Goal: Task Accomplishment & Management: Use online tool/utility

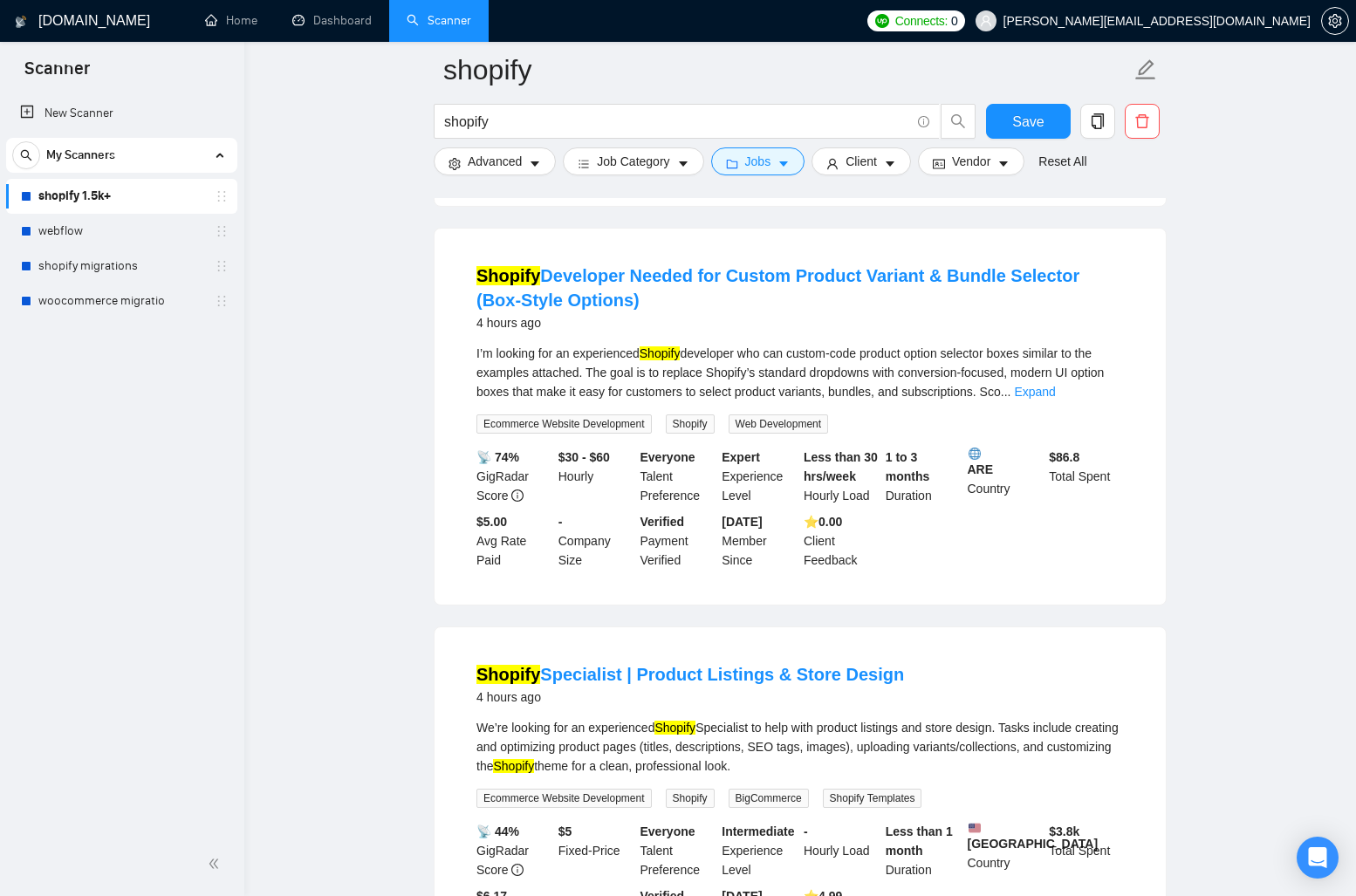
scroll to position [4003, 0]
click at [640, 246] on div "Shopify Developer Needed for Custom Product Variant & Bundle Selector (Box-Styl…" at bounding box center [800, 417] width 731 height 376
click at [687, 641] on div "Shopify Specialist | Product Listings & Store Design 4 hours ago We’re looking …" at bounding box center [800, 803] width 731 height 352
click at [122, 293] on link "woocommerce migratio" at bounding box center [121, 301] width 166 height 35
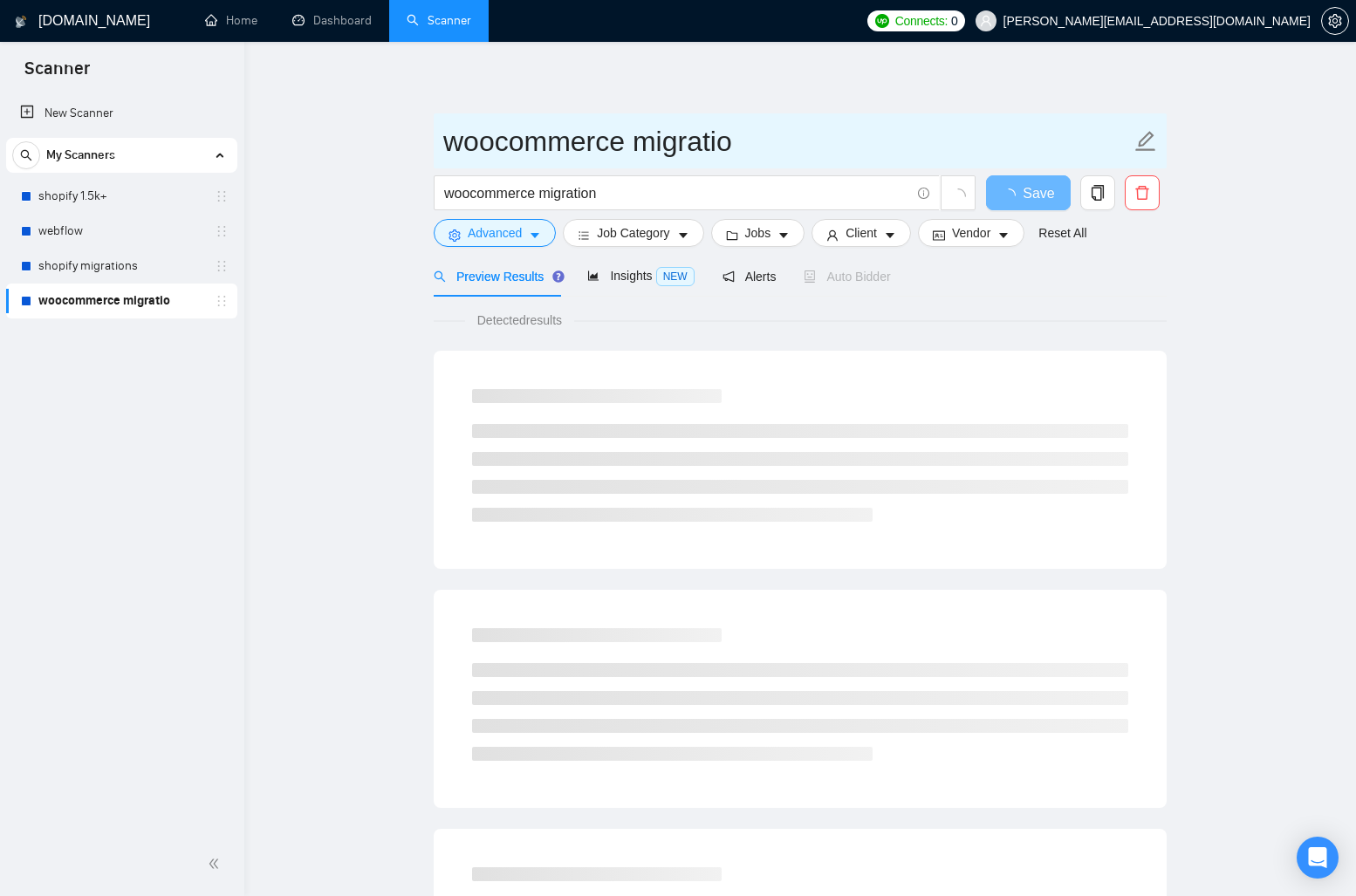
click at [733, 119] on input "woocommerce migratio" at bounding box center [787, 141] width 688 height 44
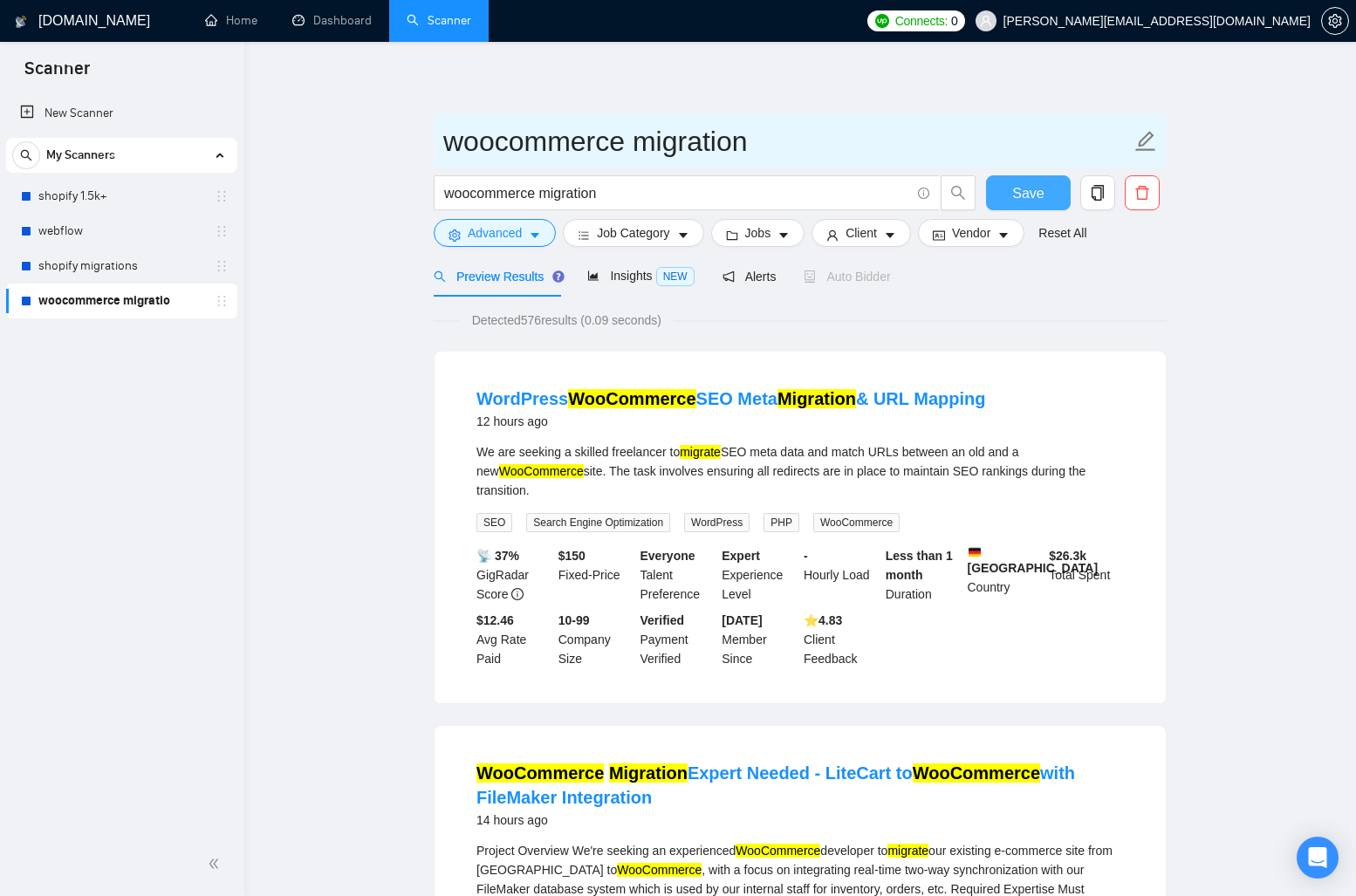
type input "woocommerce migration"
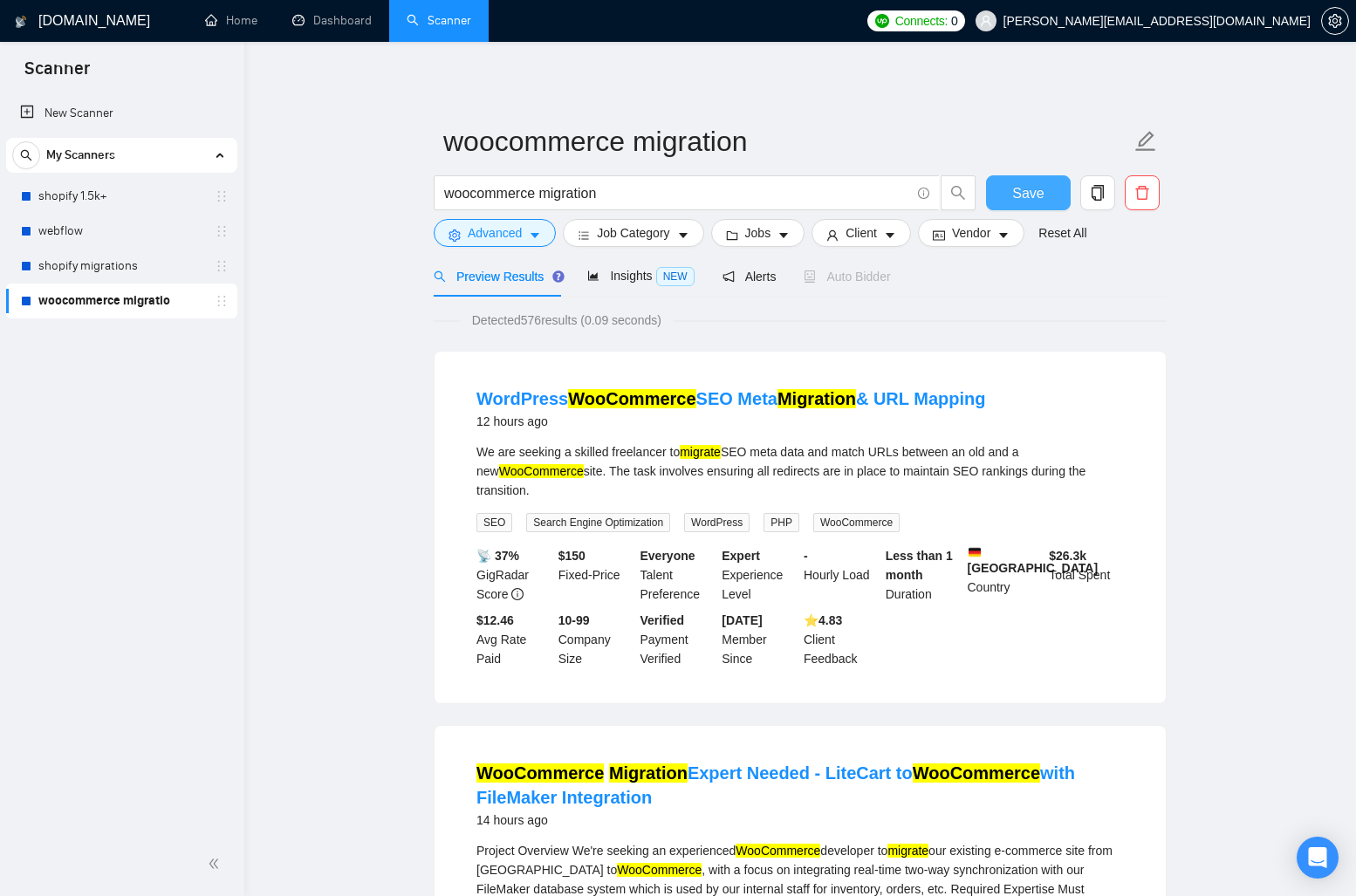
click at [1019, 191] on span "Save" at bounding box center [1028, 193] width 31 height 22
click at [114, 122] on link "New Scanner" at bounding box center [122, 114] width 203 height 35
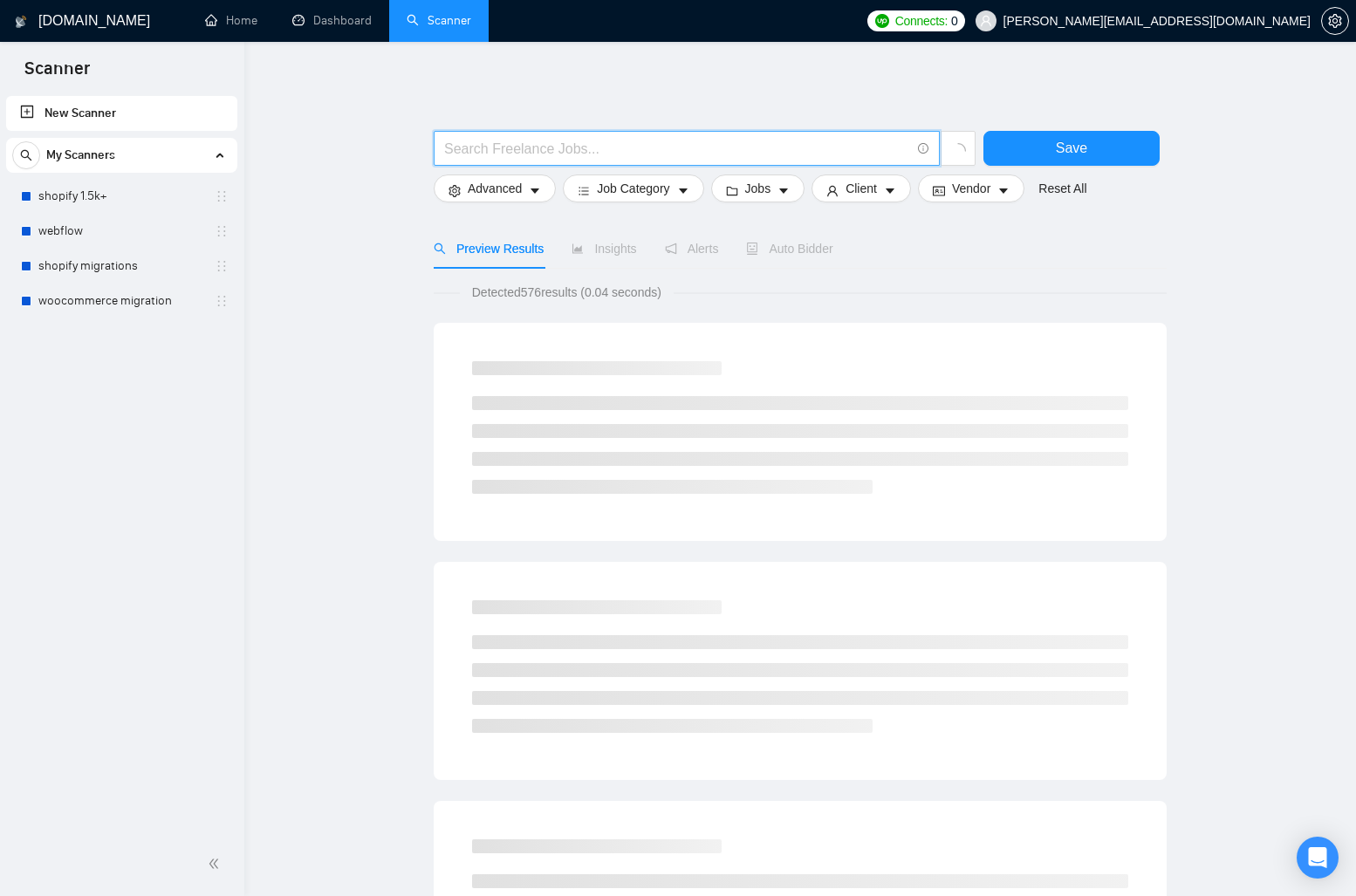
click at [630, 148] on input "text" at bounding box center [677, 148] width 466 height 22
type input "woocommerce website"
